Goal: Task Accomplishment & Management: Use online tool/utility

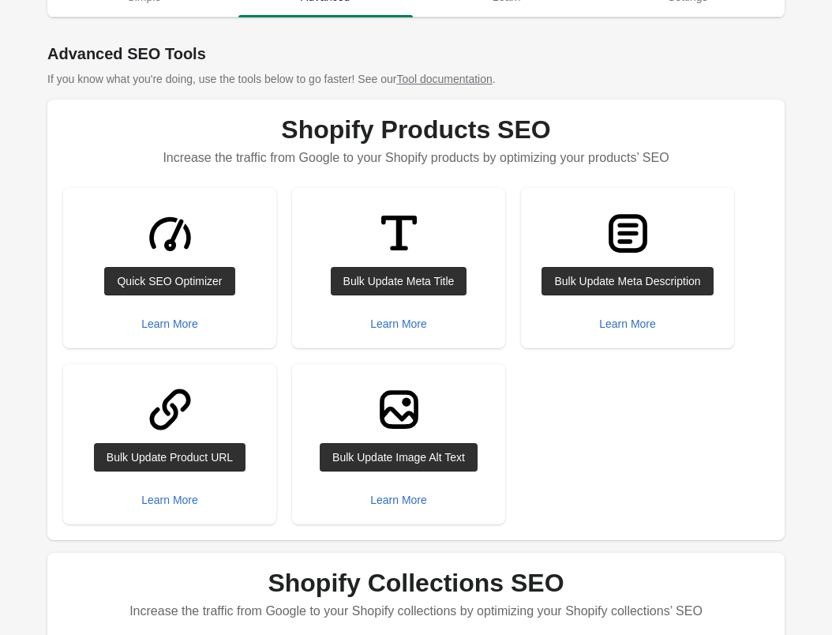
scroll to position [101, 0]
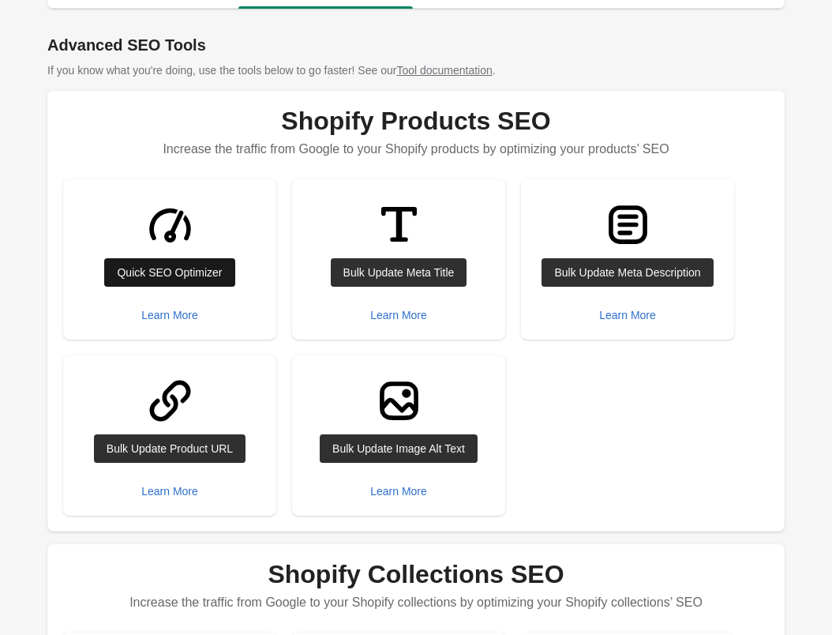
click at [163, 270] on div "Quick SEO Optimizer" at bounding box center [169, 272] width 105 height 13
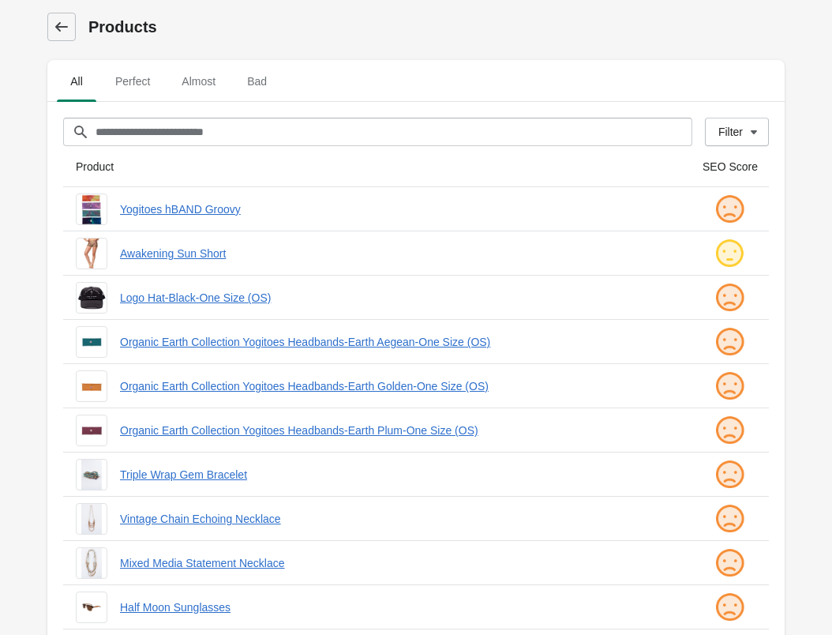
click at [61, 30] on icon at bounding box center [62, 27] width 16 height 16
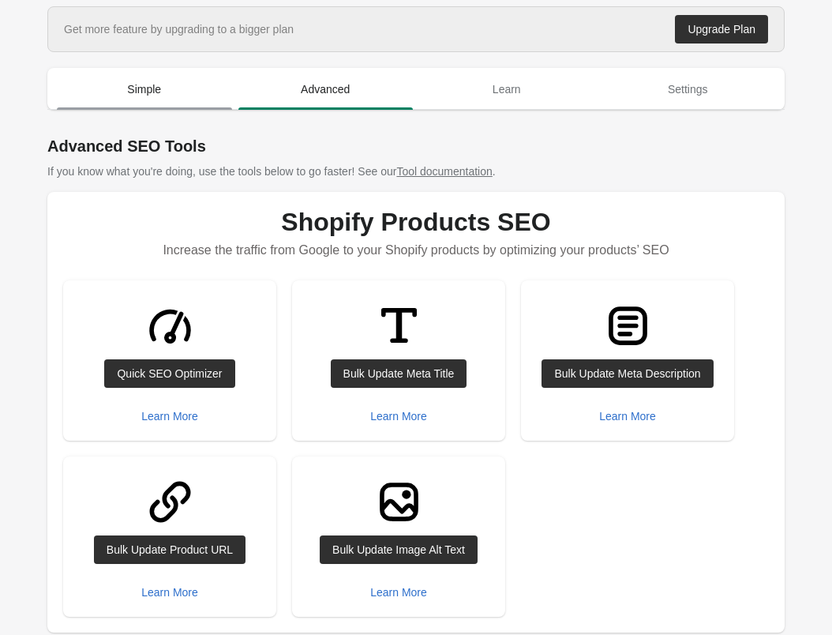
click at [139, 92] on span "Simple" at bounding box center [144, 89] width 175 height 28
